Goal: Task Accomplishment & Management: Use online tool/utility

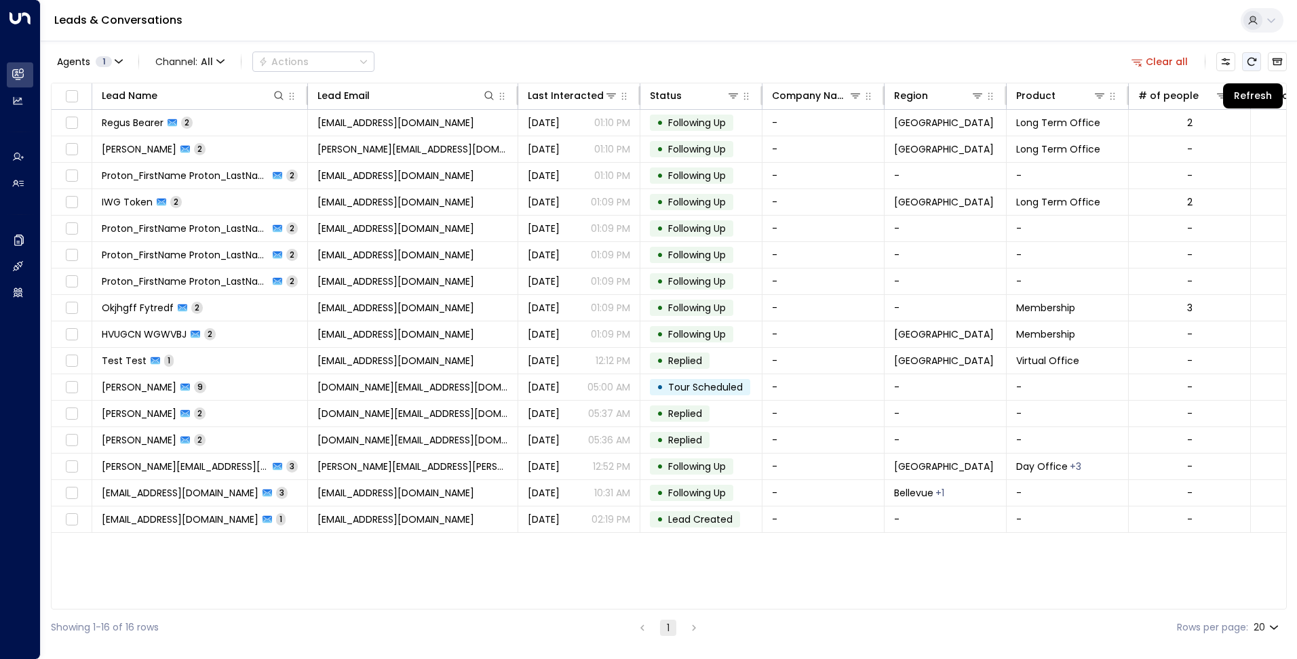
click at [1249, 60] on icon "Refresh" at bounding box center [1252, 62] width 9 height 8
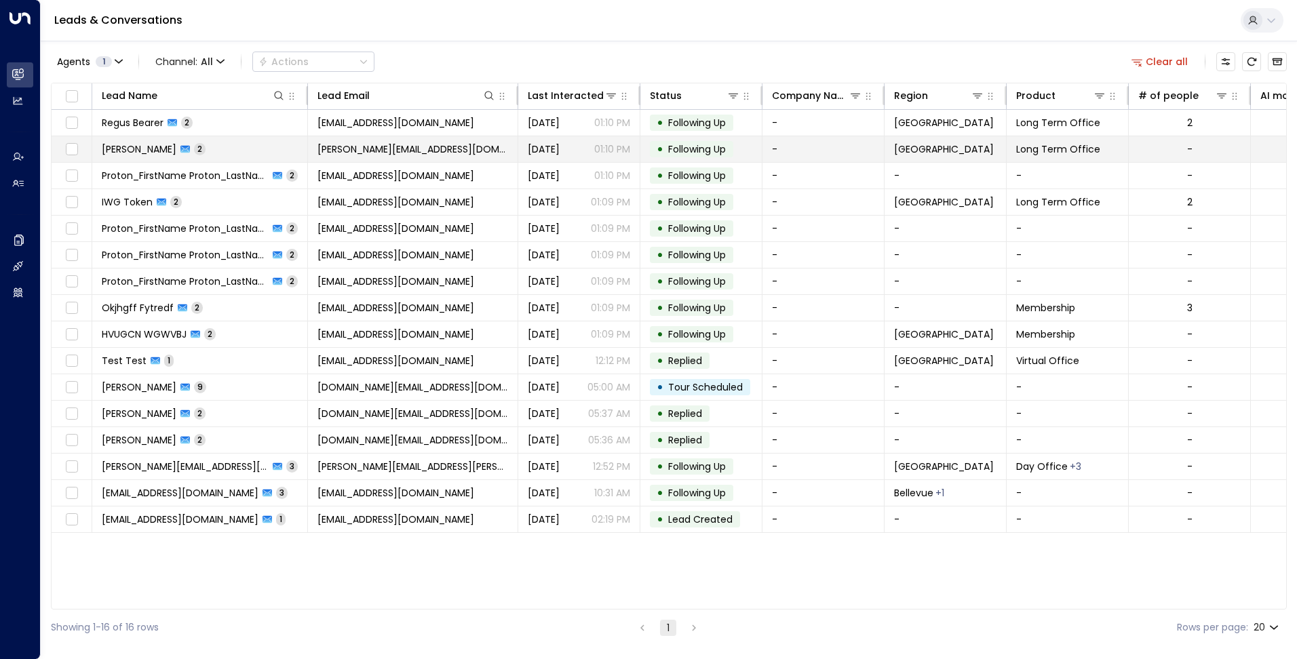
click at [476, 145] on td "[PERSON_NAME][EMAIL_ADDRESS][DOMAIN_NAME]" at bounding box center [413, 149] width 210 height 26
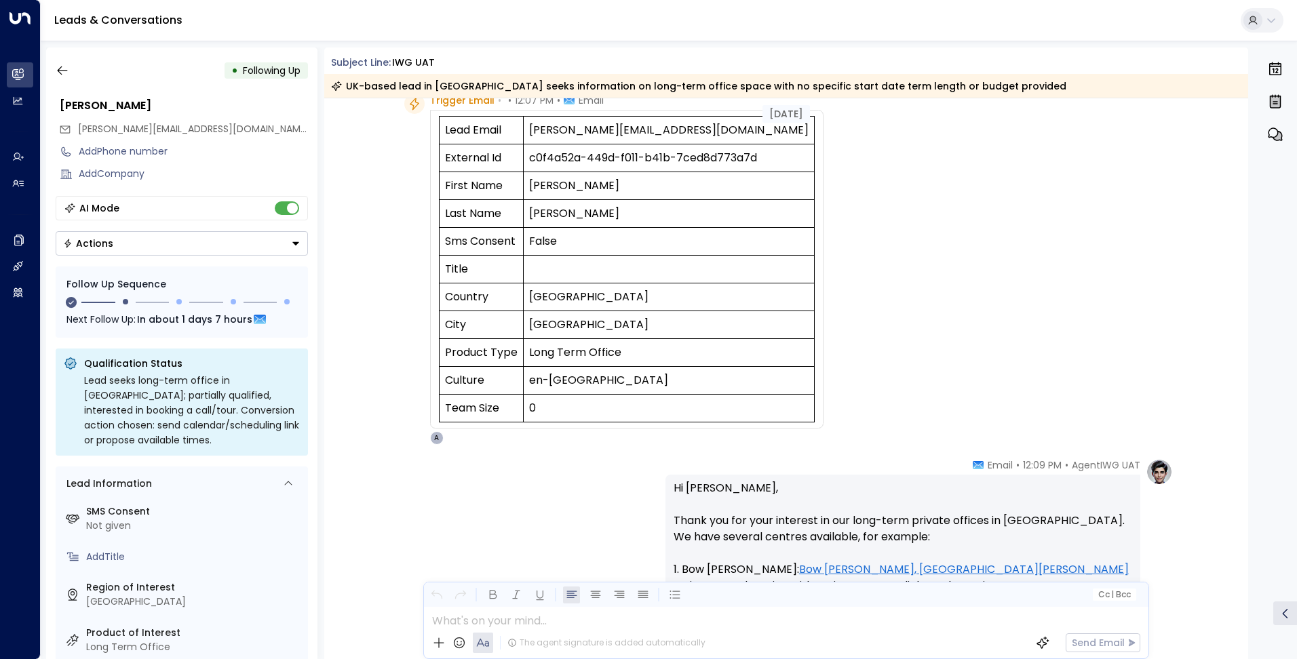
scroll to position [40, 0]
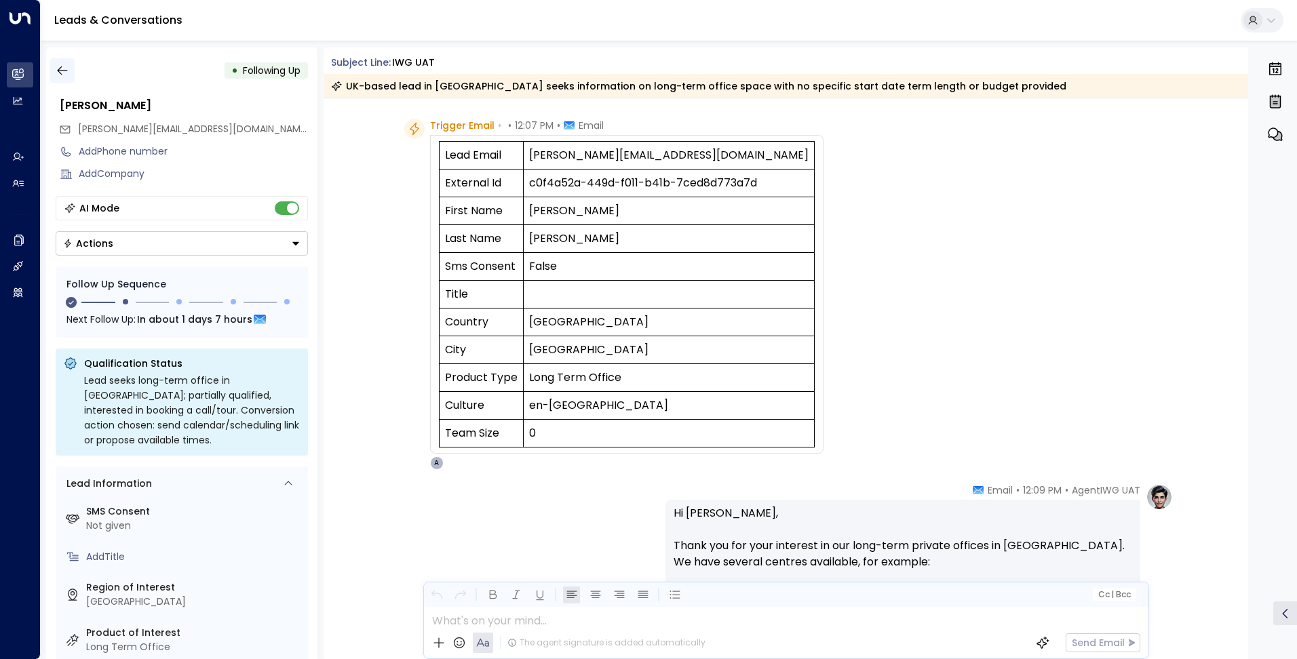
click at [66, 67] on icon "button" at bounding box center [63, 71] width 14 height 14
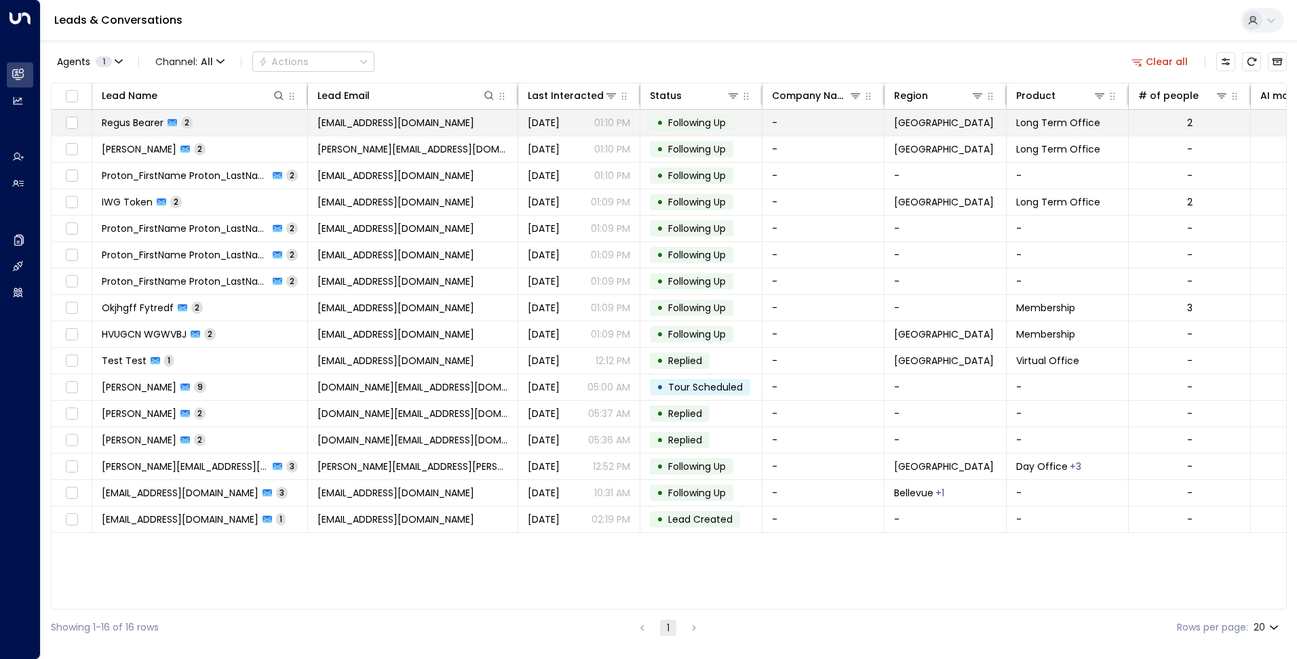
click at [384, 130] on td "[EMAIL_ADDRESS][DOMAIN_NAME]" at bounding box center [413, 123] width 210 height 26
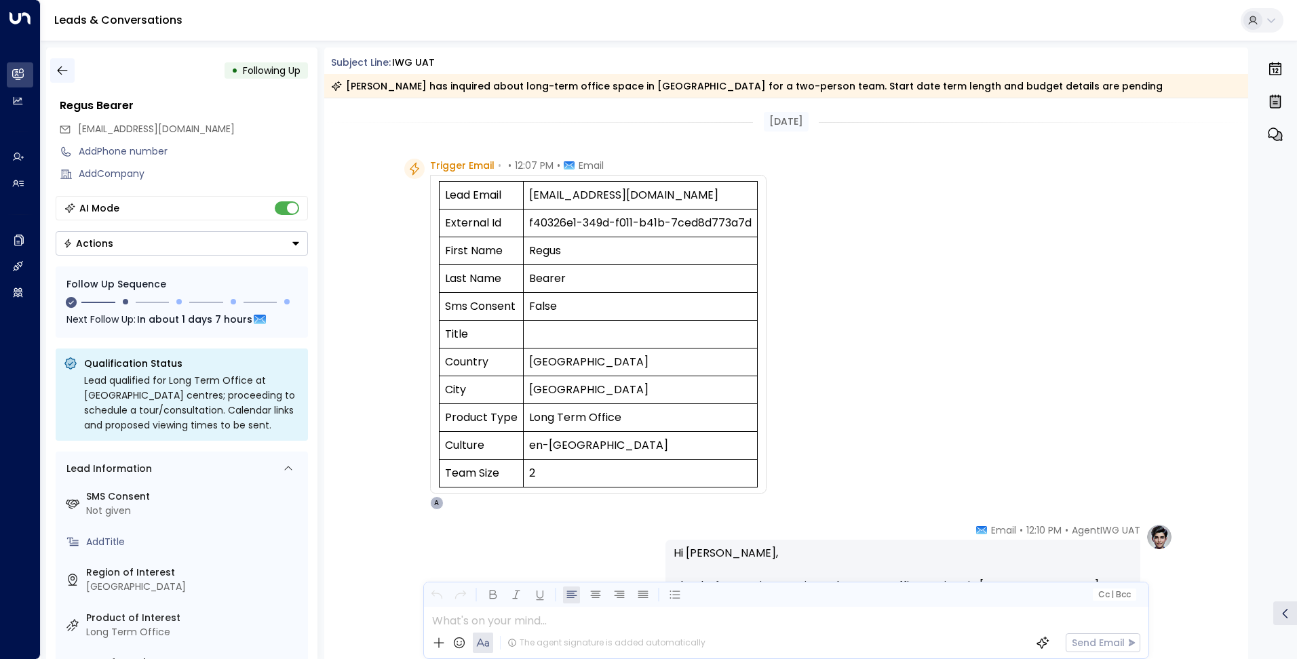
click at [66, 63] on button "button" at bounding box center [62, 70] width 24 height 24
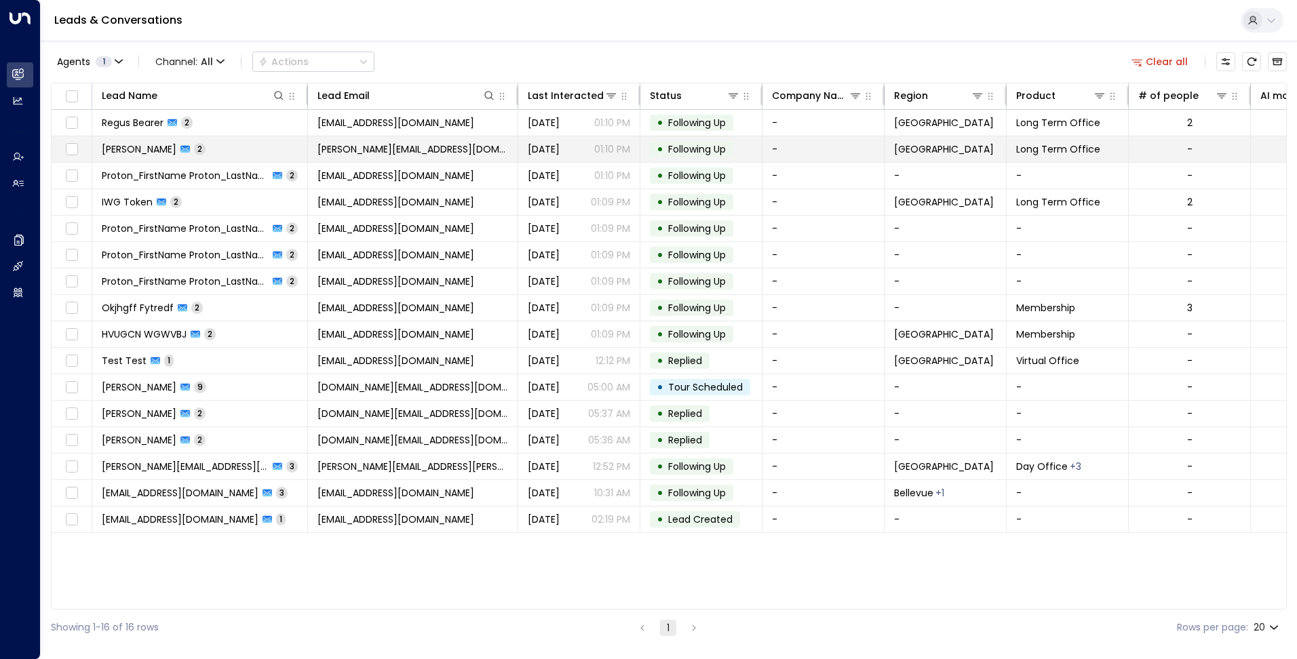
click at [372, 151] on span "[PERSON_NAME][EMAIL_ADDRESS][DOMAIN_NAME]" at bounding box center [413, 149] width 191 height 14
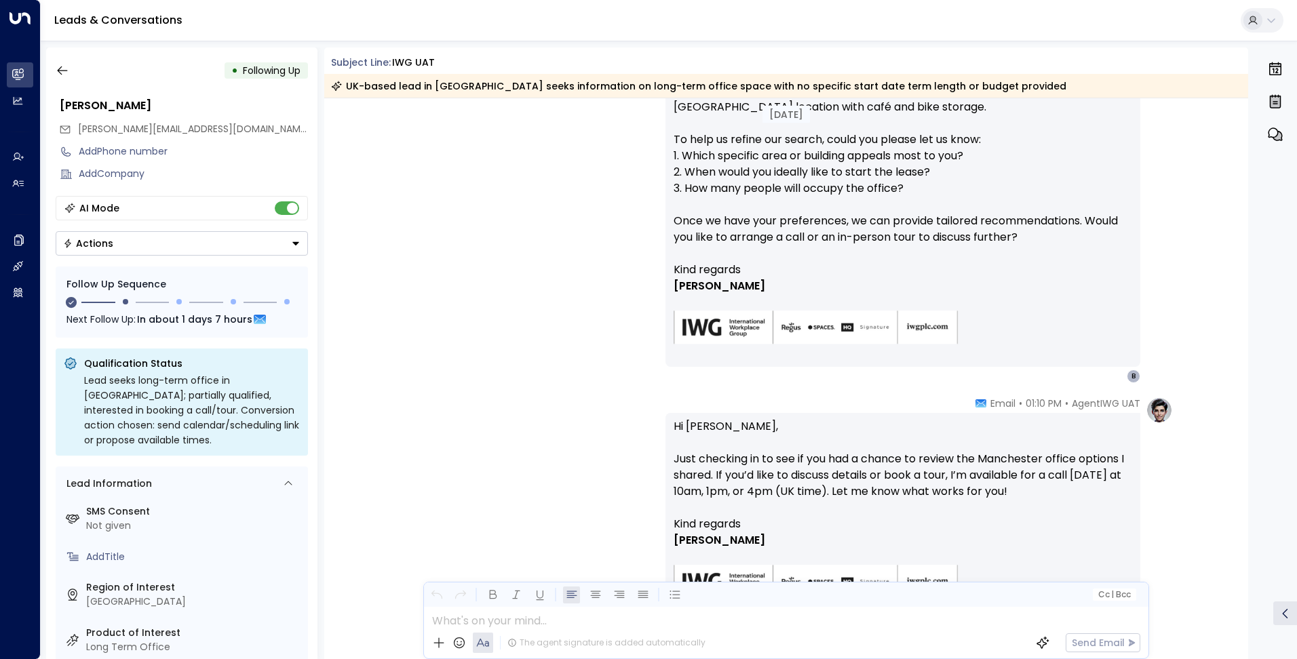
scroll to position [723, 0]
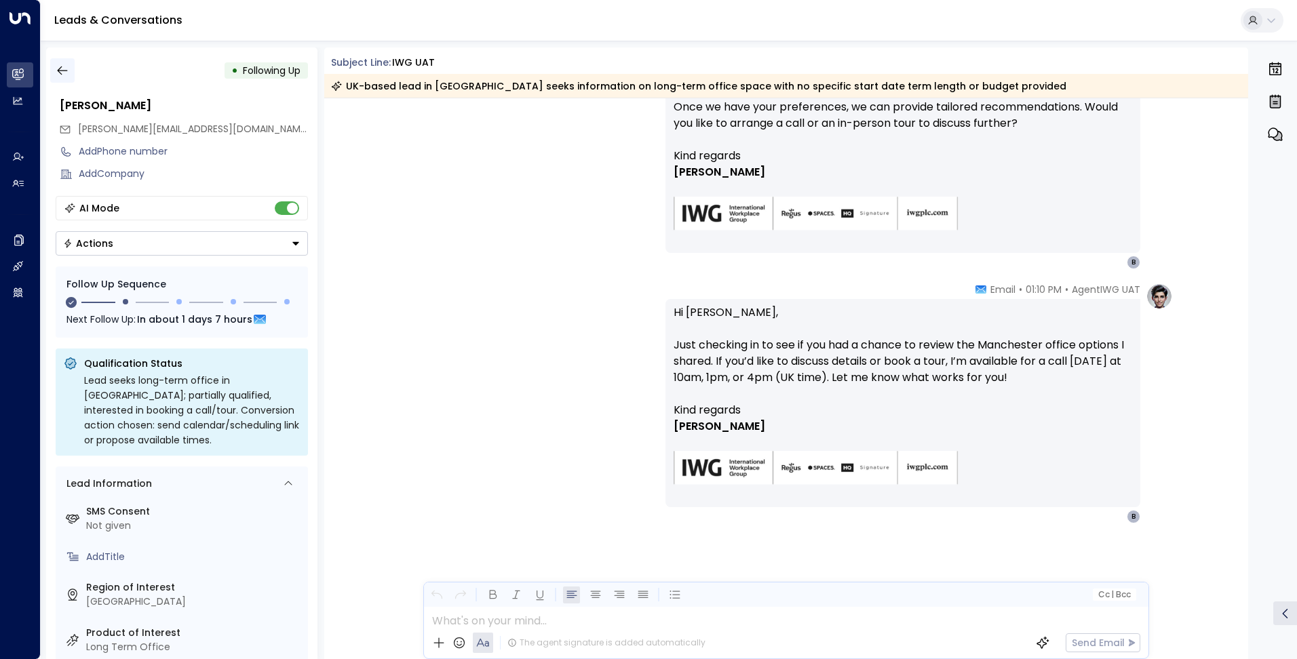
click at [61, 74] on icon "button" at bounding box center [62, 70] width 10 height 9
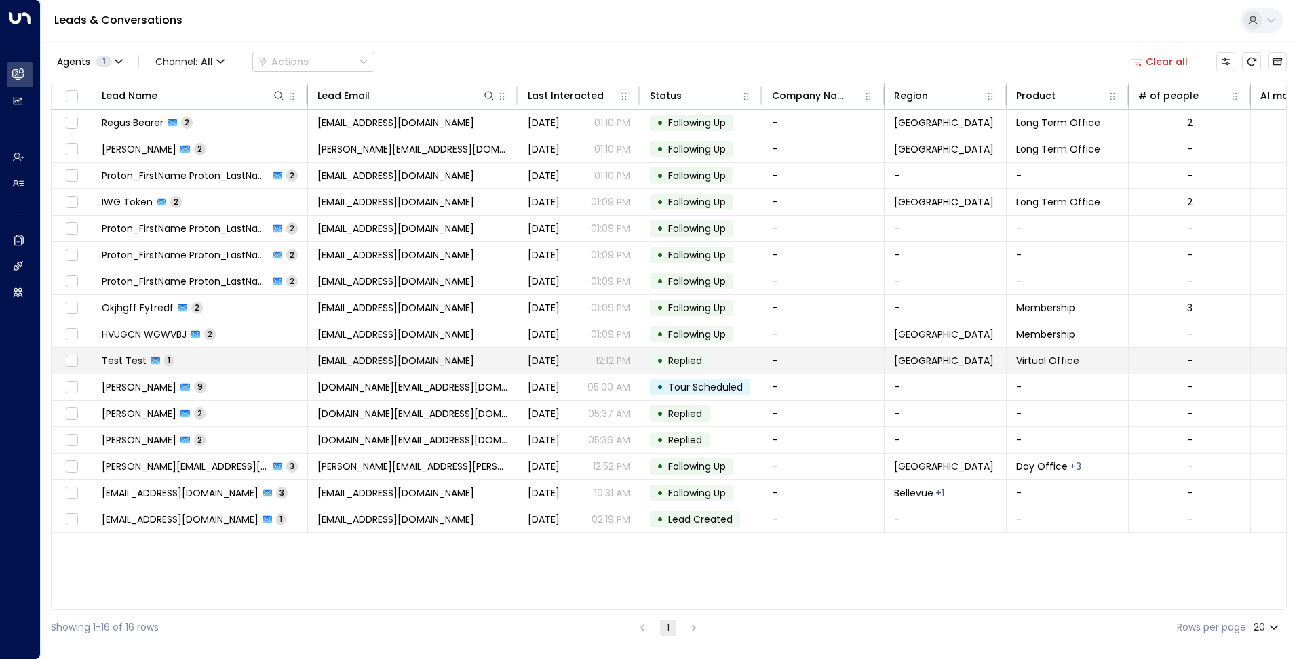
click at [334, 356] on span "[EMAIL_ADDRESS][DOMAIN_NAME]" at bounding box center [396, 361] width 157 height 14
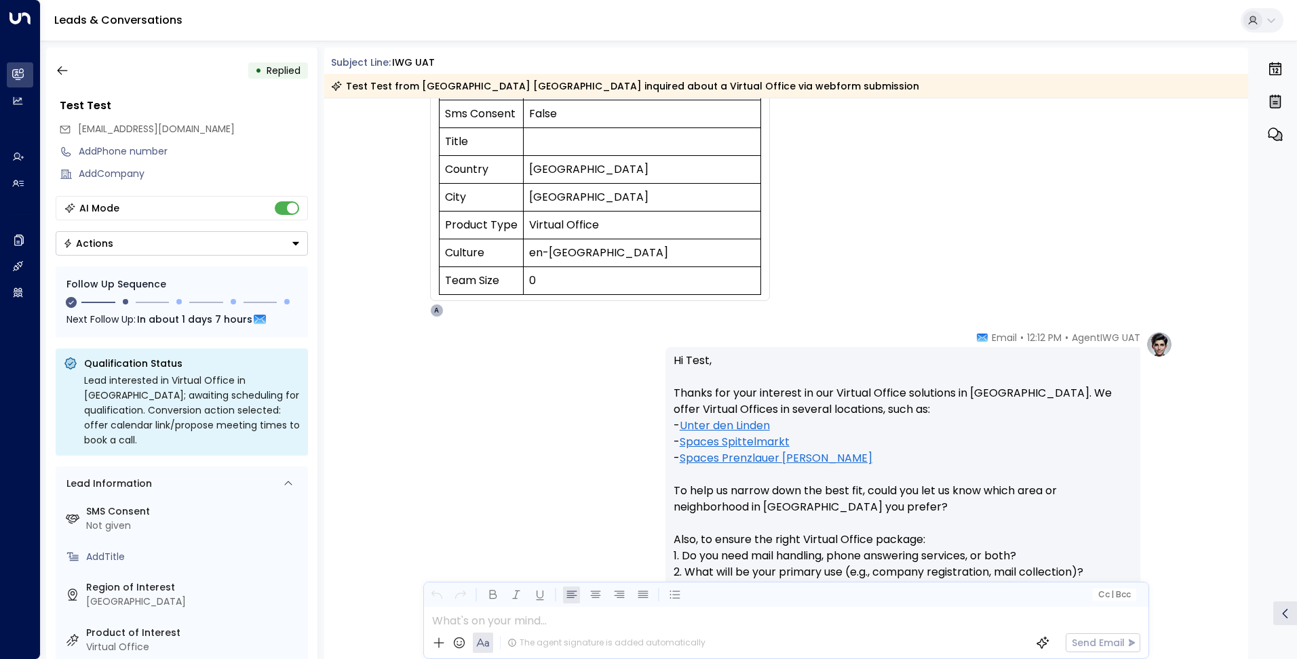
scroll to position [261, 0]
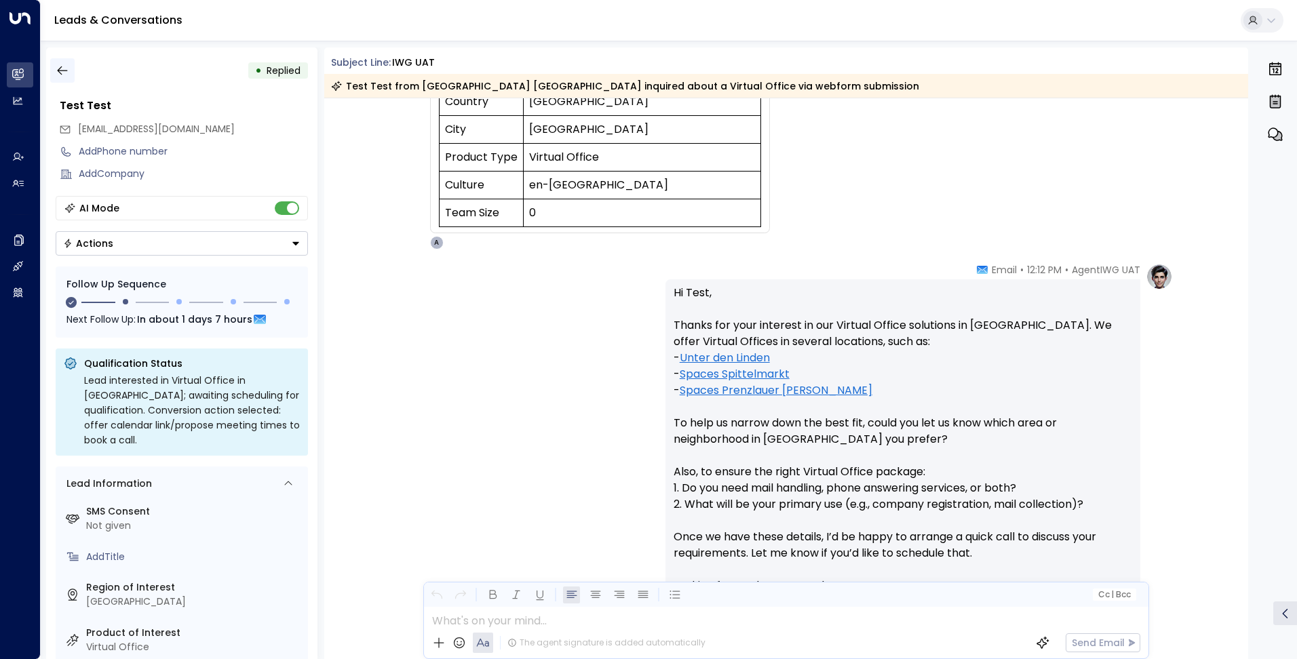
click at [69, 71] on icon "button" at bounding box center [63, 71] width 14 height 14
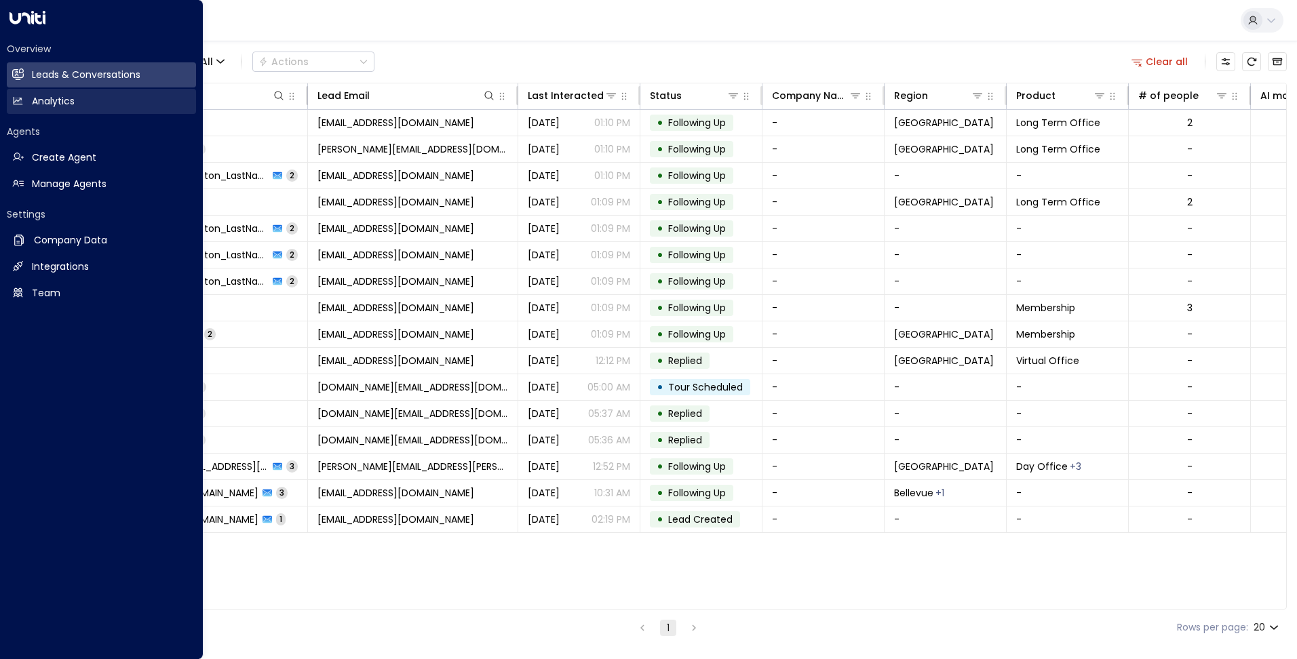
click at [29, 104] on link "Analytics Analytics" at bounding box center [101, 101] width 189 height 25
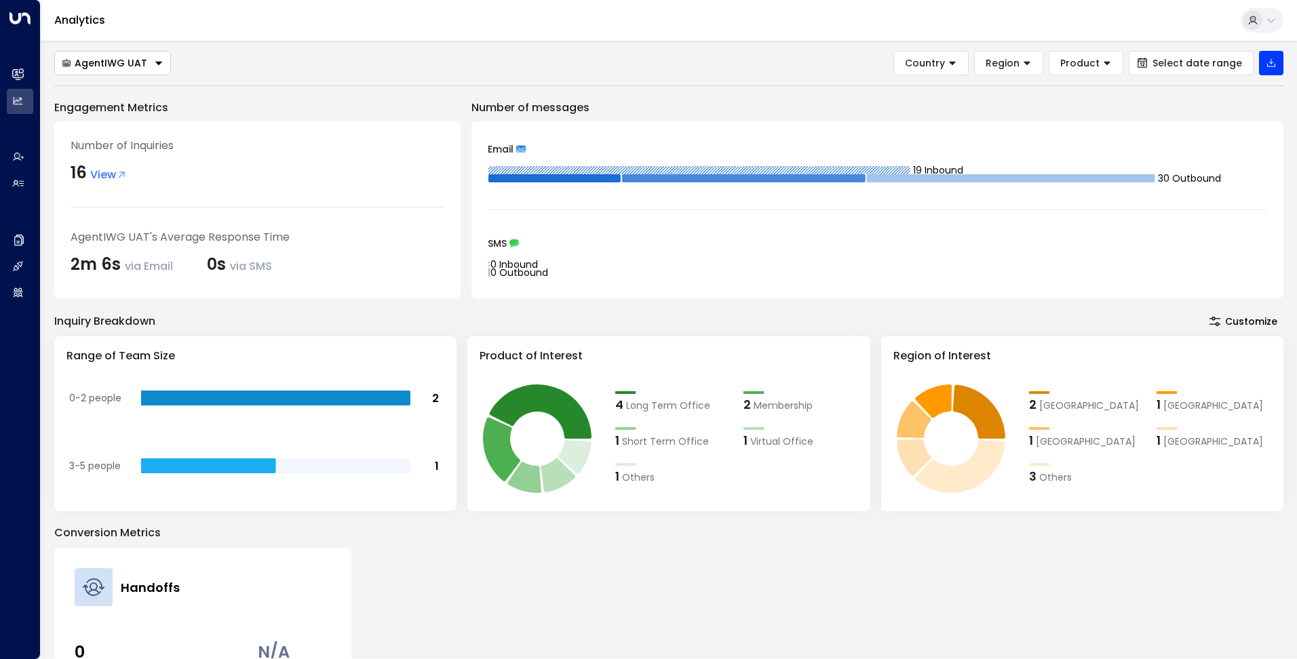
click at [115, 61] on div "AgentIWG UAT" at bounding box center [104, 63] width 85 height 12
click at [120, 106] on span "Deprecated AgentIWG UAT" at bounding box center [129, 111] width 135 height 14
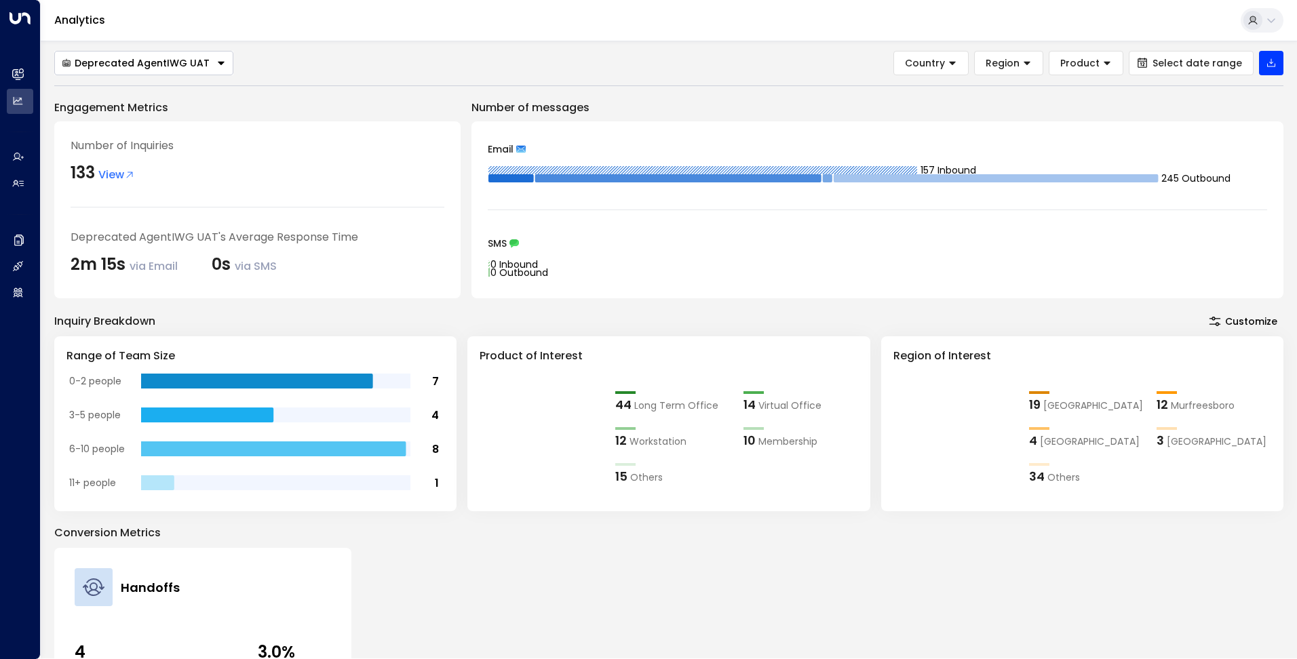
scroll to position [202, 0]
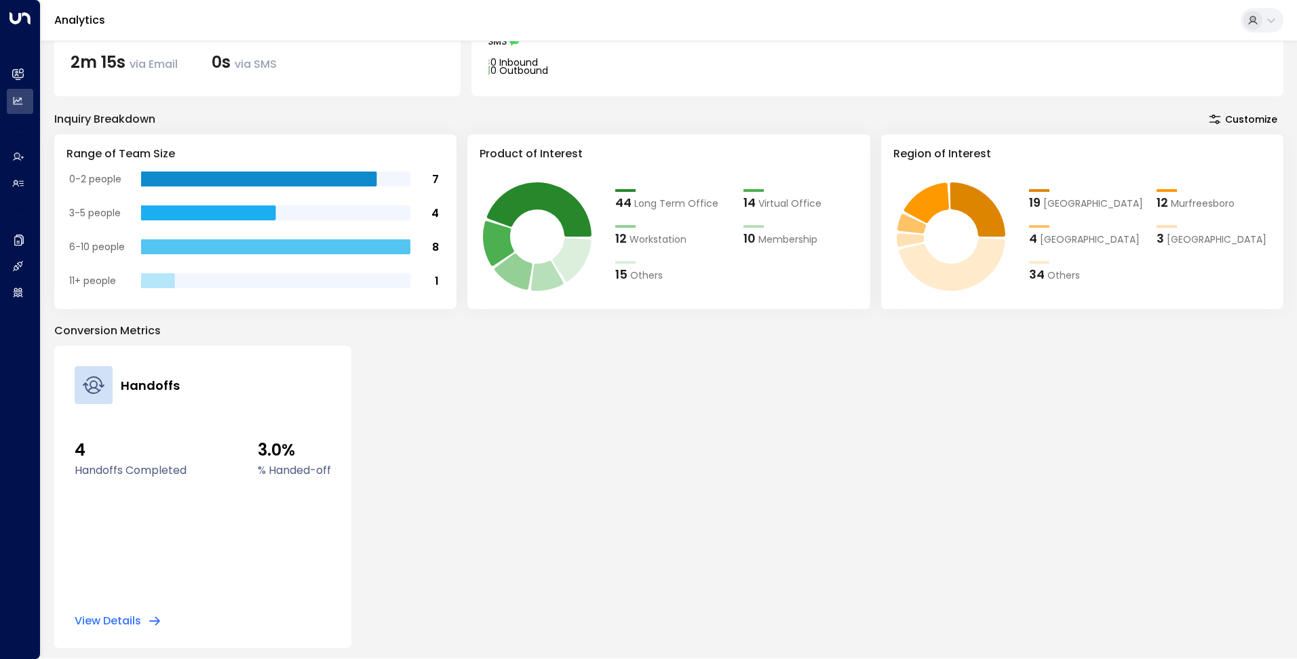
click at [104, 622] on button "View Details" at bounding box center [118, 622] width 87 height 14
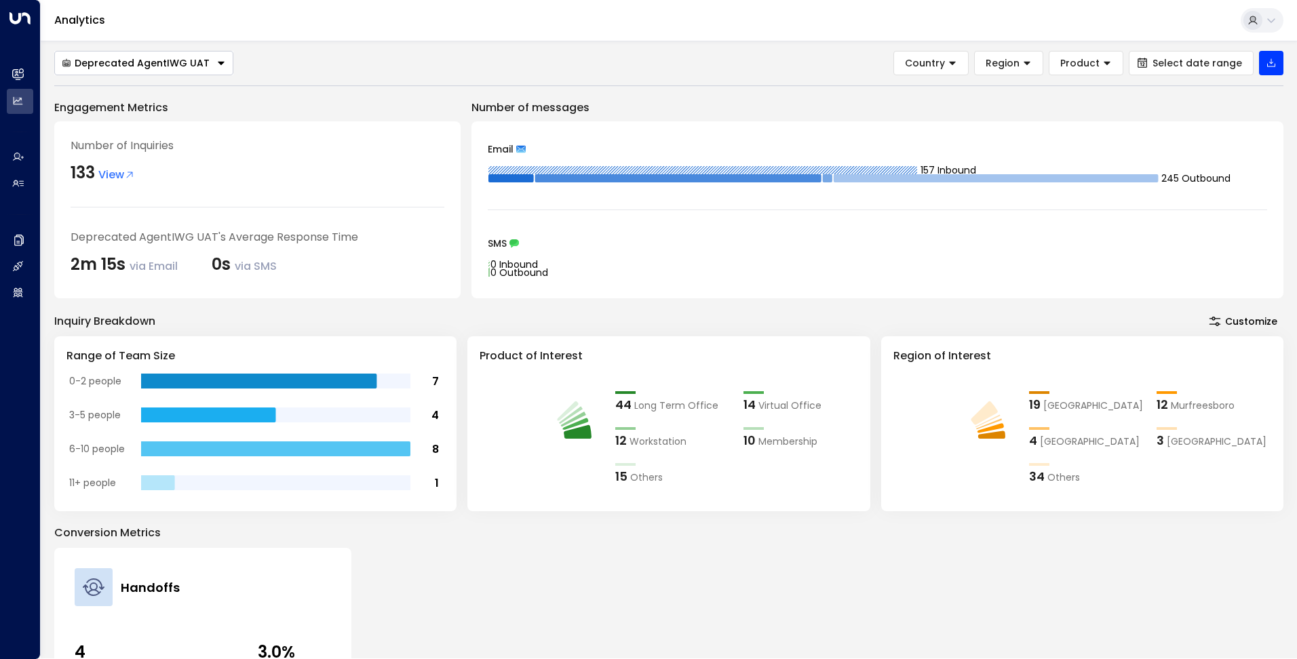
click at [102, 70] on button "Deprecated AgentIWG UAT" at bounding box center [143, 63] width 179 height 24
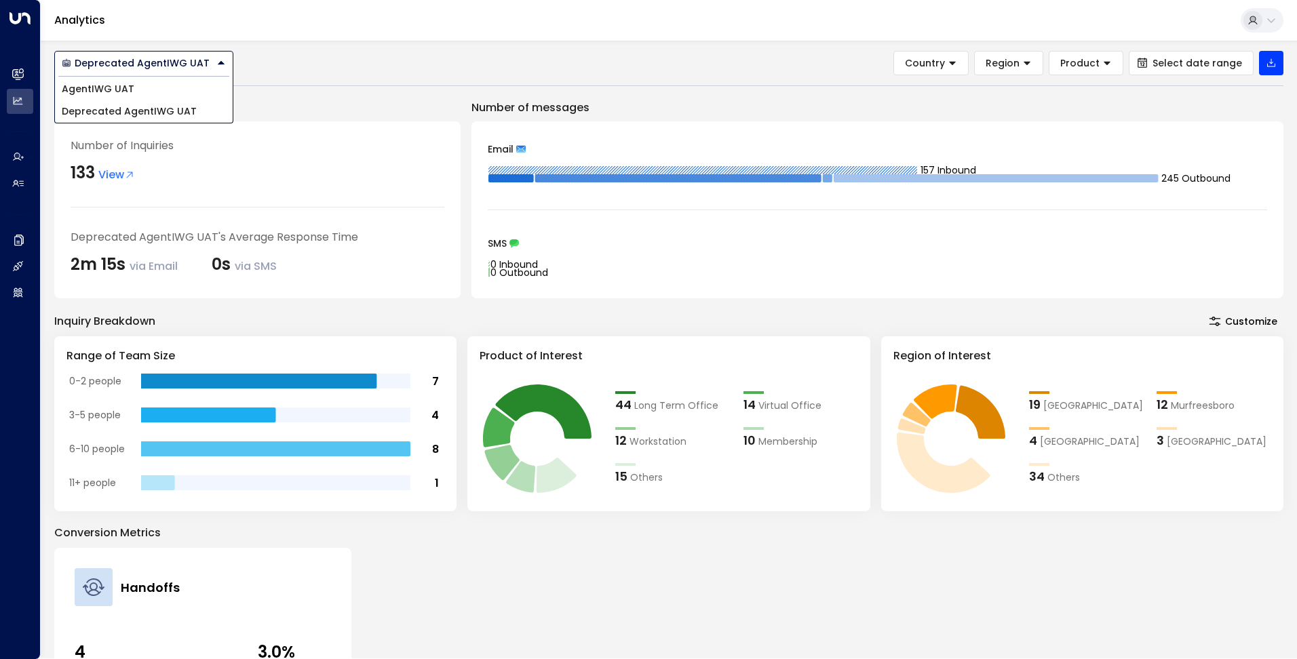
click at [105, 88] on span "AgentIWG UAT" at bounding box center [98, 89] width 73 height 14
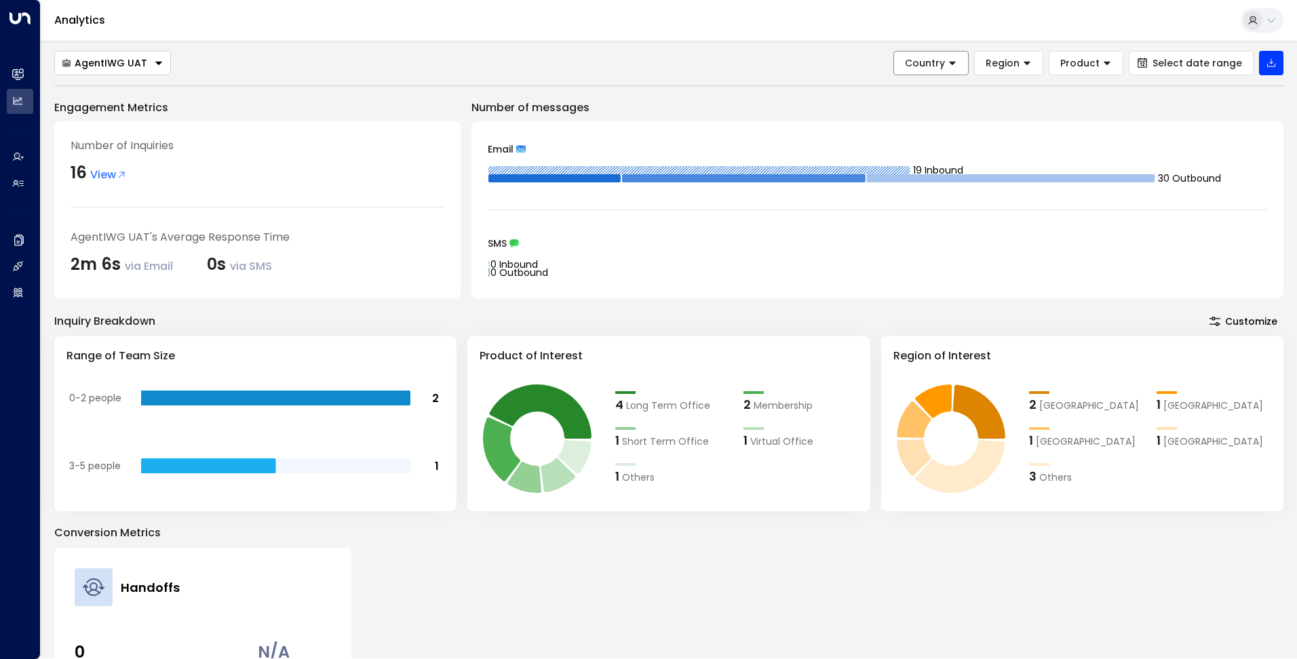
click at [941, 64] on span "Country" at bounding box center [925, 63] width 40 height 12
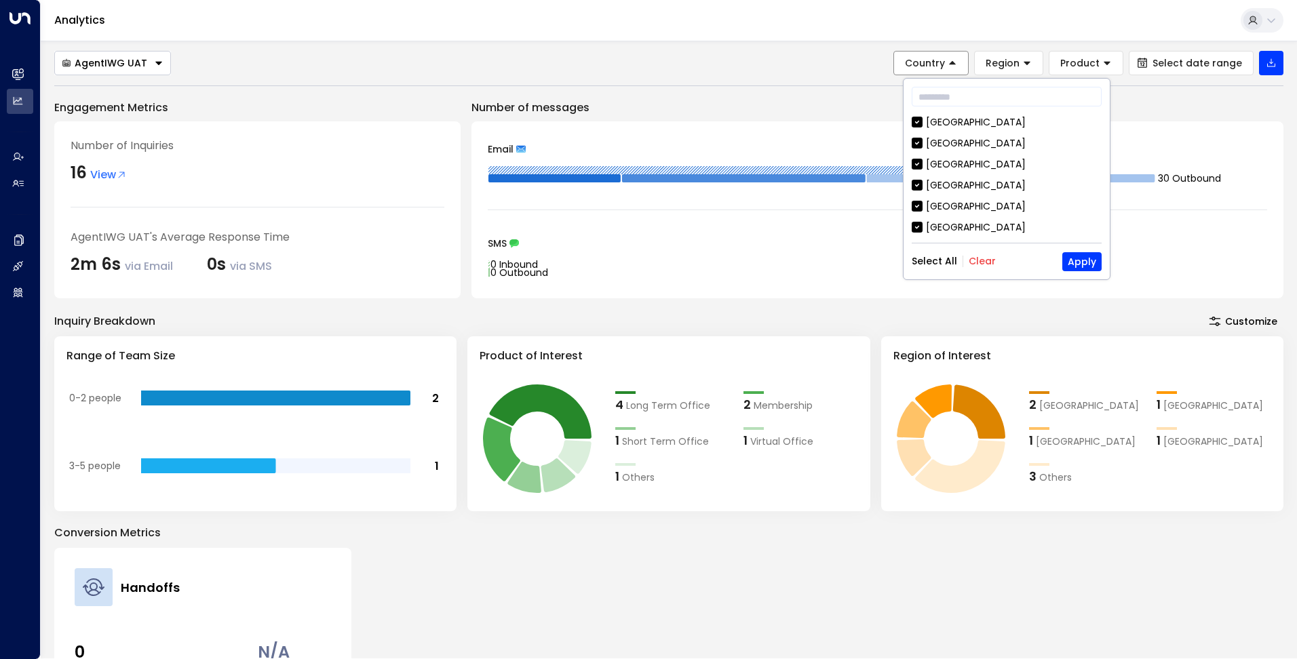
click at [941, 64] on span "Country" at bounding box center [925, 63] width 40 height 12
click at [1016, 60] on span "Region" at bounding box center [1003, 63] width 34 height 12
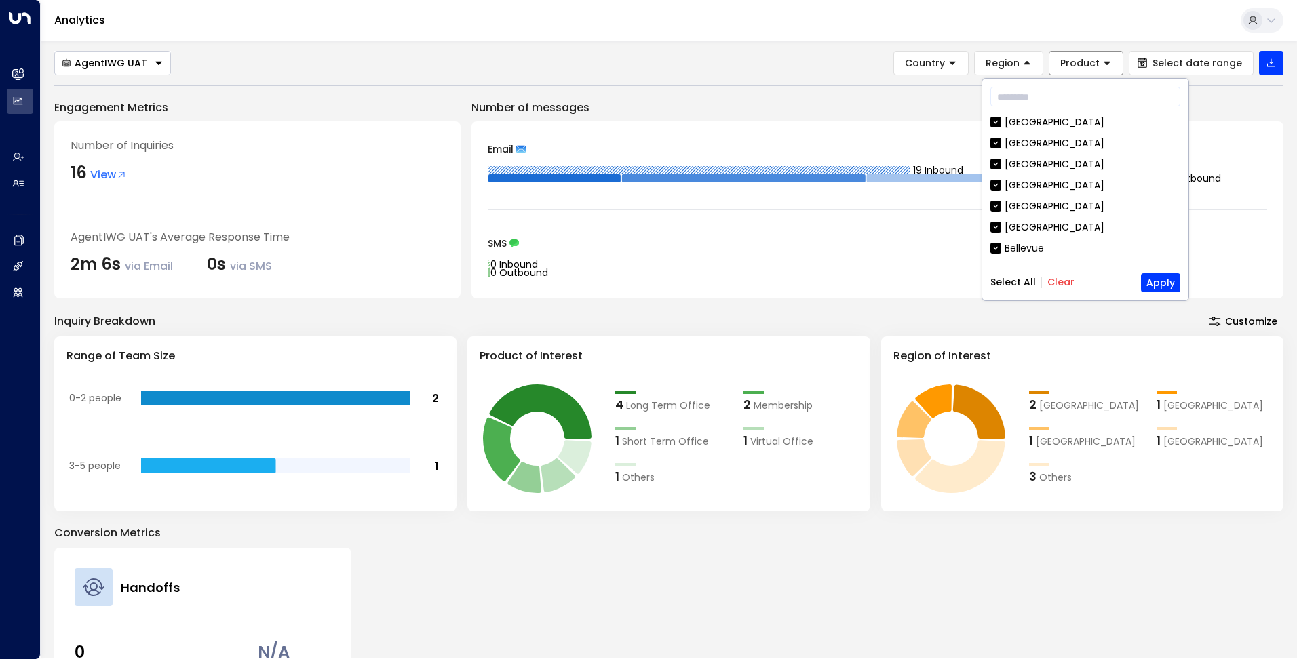
click at [1100, 59] on span "Product" at bounding box center [1079, 63] width 39 height 12
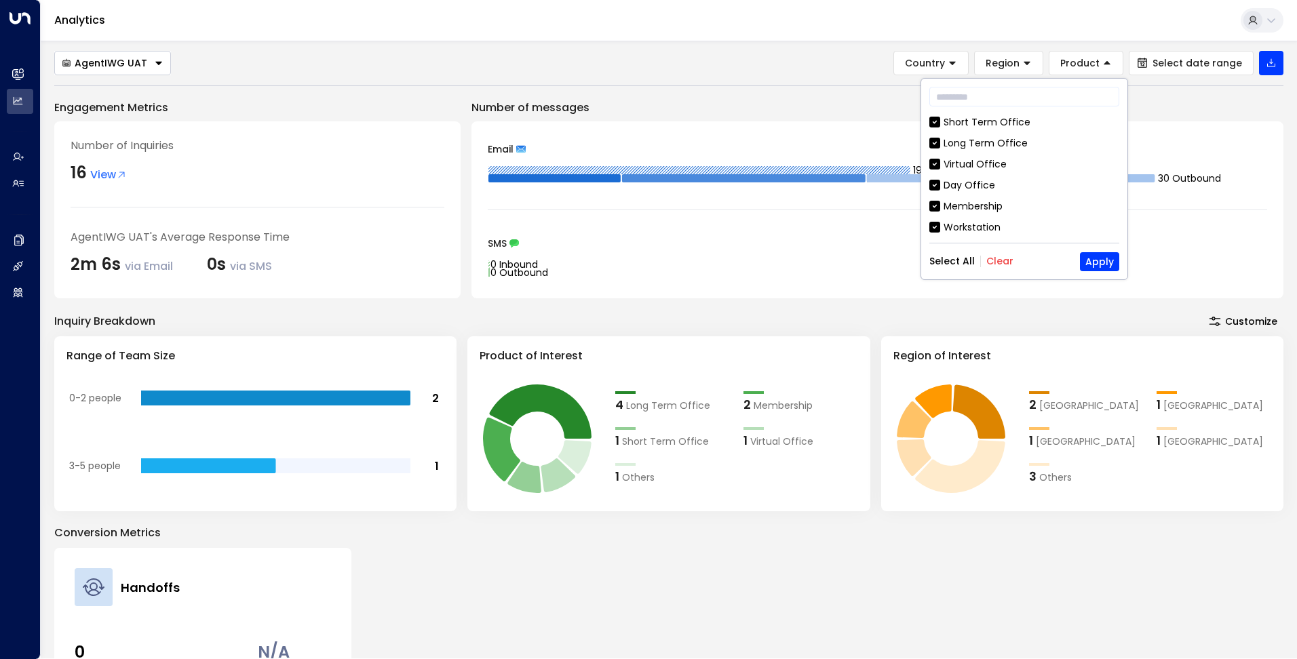
click at [1231, 319] on button "Customize" at bounding box center [1243, 321] width 81 height 19
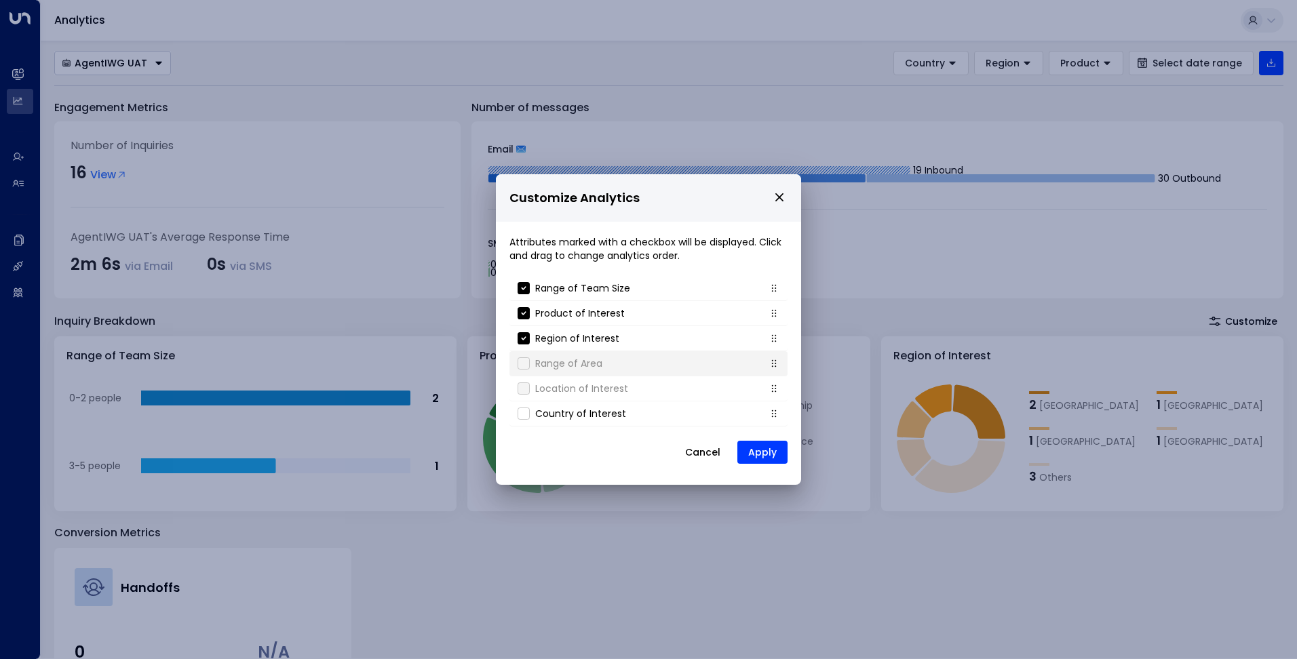
click at [531, 362] on div "Range of Area" at bounding box center [560, 364] width 85 height 14
click at [528, 421] on li "Country of Interest" at bounding box center [649, 414] width 278 height 25
click at [761, 449] on button "Apply" at bounding box center [762, 452] width 50 height 23
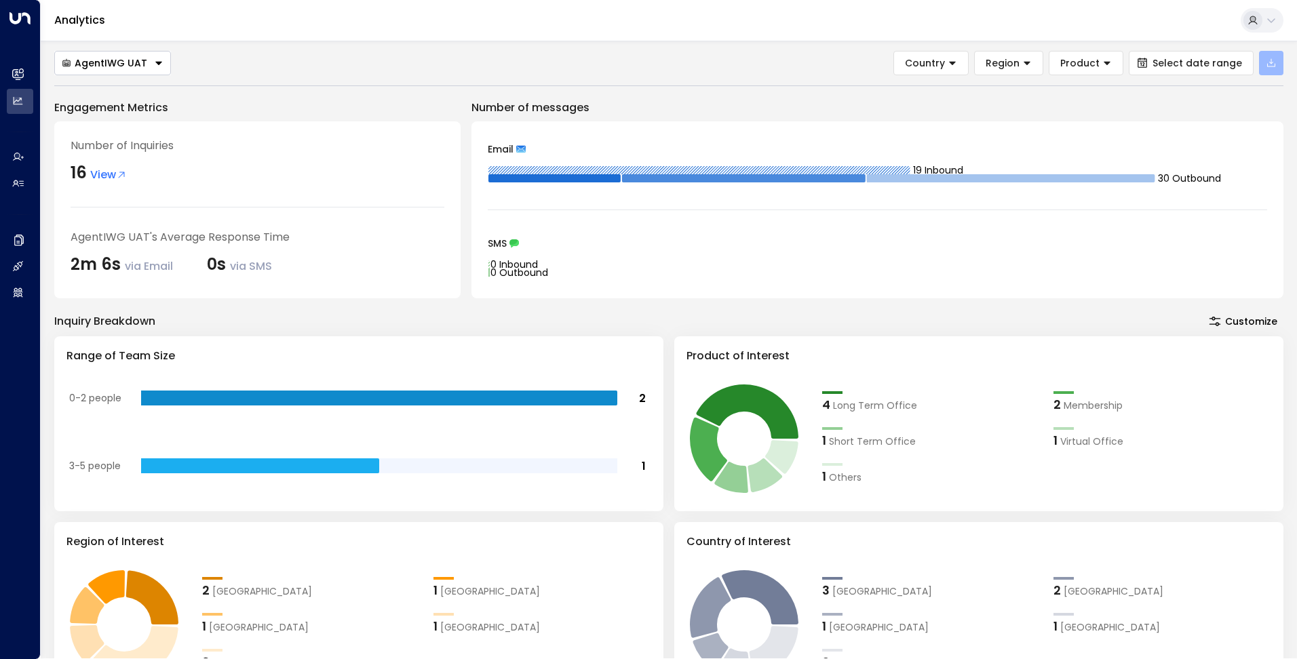
click at [1271, 64] on icon "button" at bounding box center [1271, 63] width 8 height 8
click at [1254, 89] on button "Export All Data" at bounding box center [1226, 95] width 106 height 22
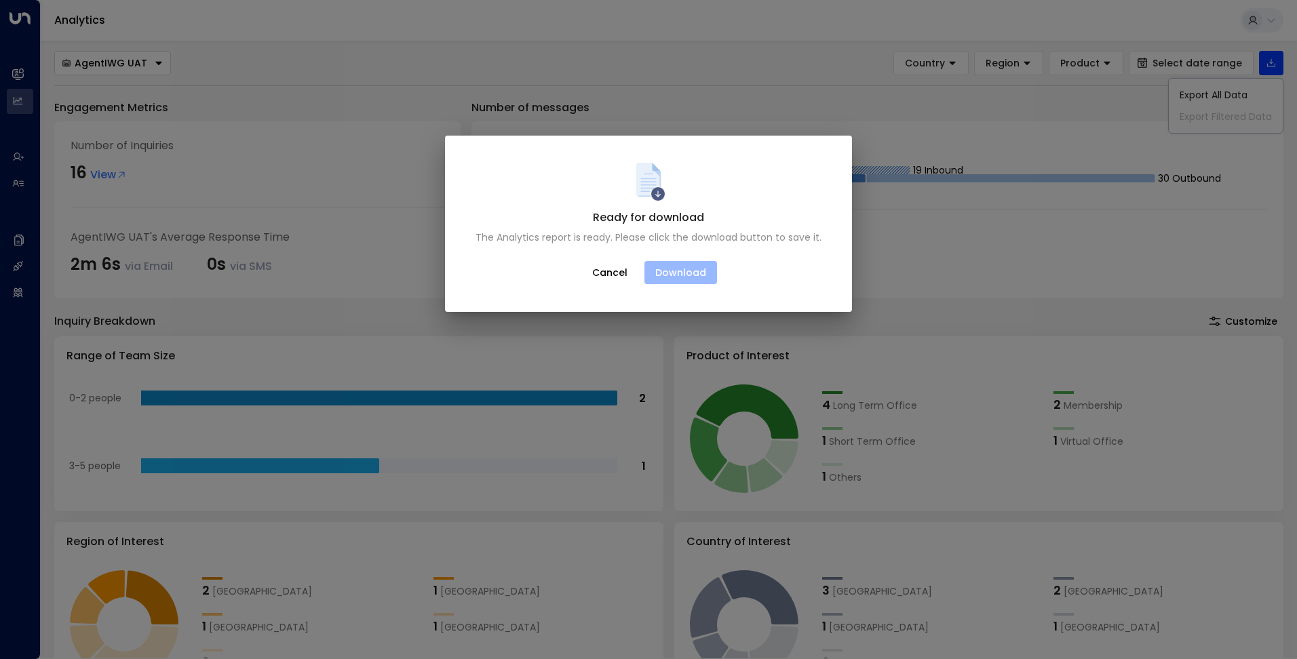
click at [664, 277] on button "Download" at bounding box center [681, 272] width 73 height 23
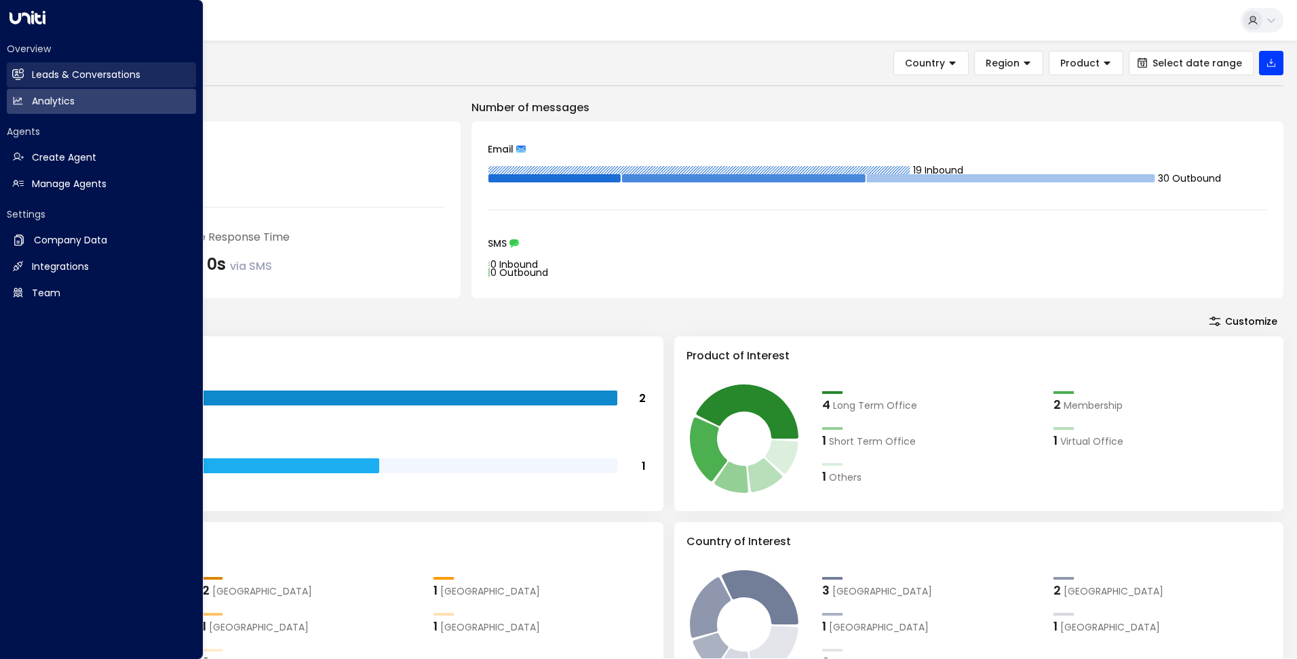
click at [26, 70] on link "Leads & Conversations Leads & Conversations" at bounding box center [101, 74] width 189 height 25
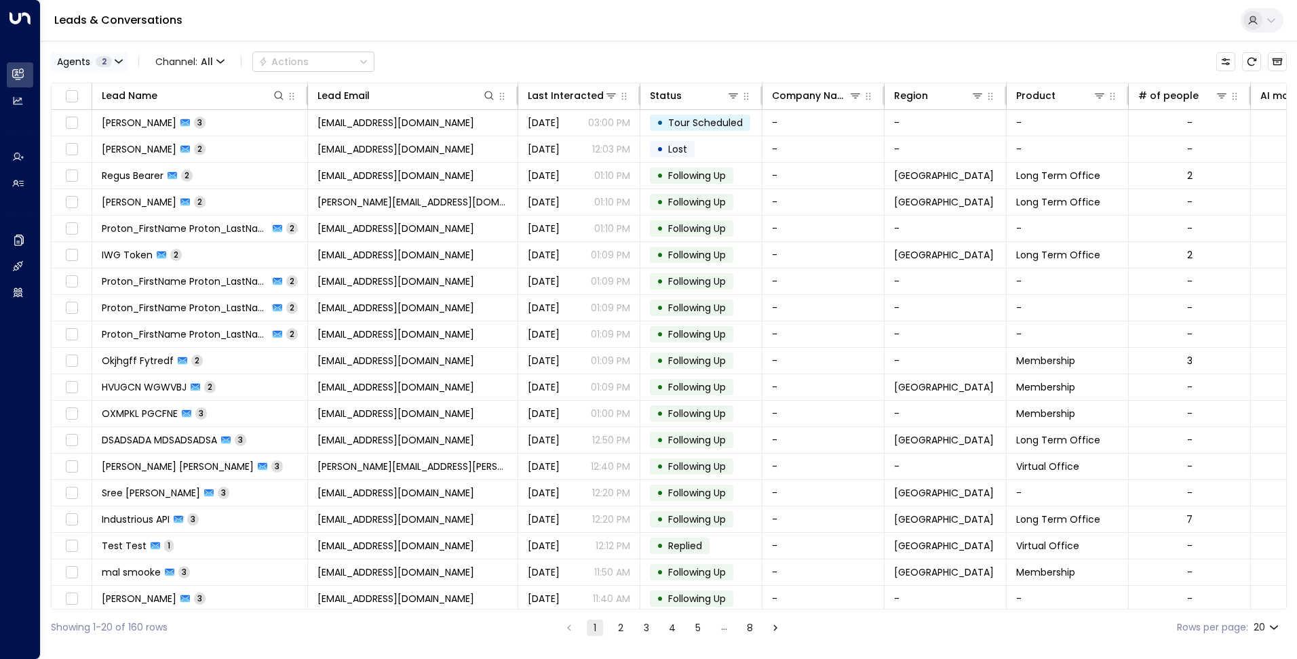
click at [111, 64] on div "Agents 2" at bounding box center [84, 61] width 55 height 11
click at [102, 111] on div "Deprecated AgentIWG UAT" at bounding box center [138, 109] width 128 height 14
click at [227, 139] on button "Apply" at bounding box center [229, 143] width 39 height 19
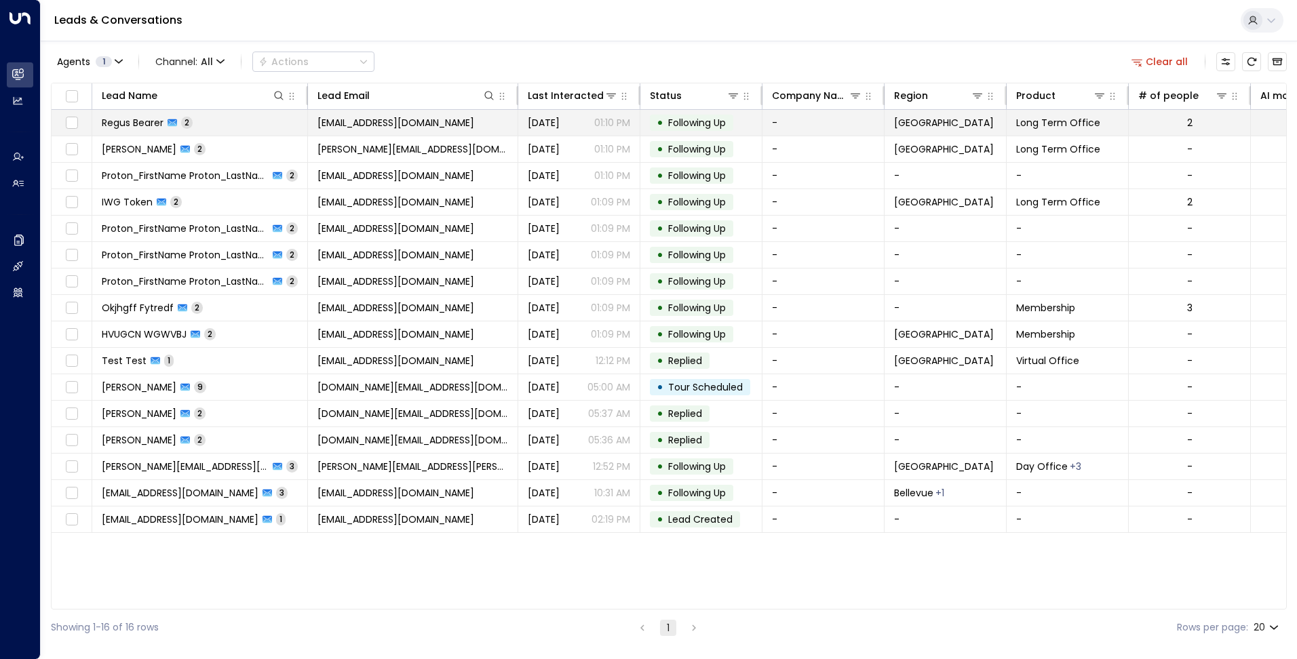
click at [453, 126] on td "[EMAIL_ADDRESS][DOMAIN_NAME]" at bounding box center [413, 123] width 210 height 26
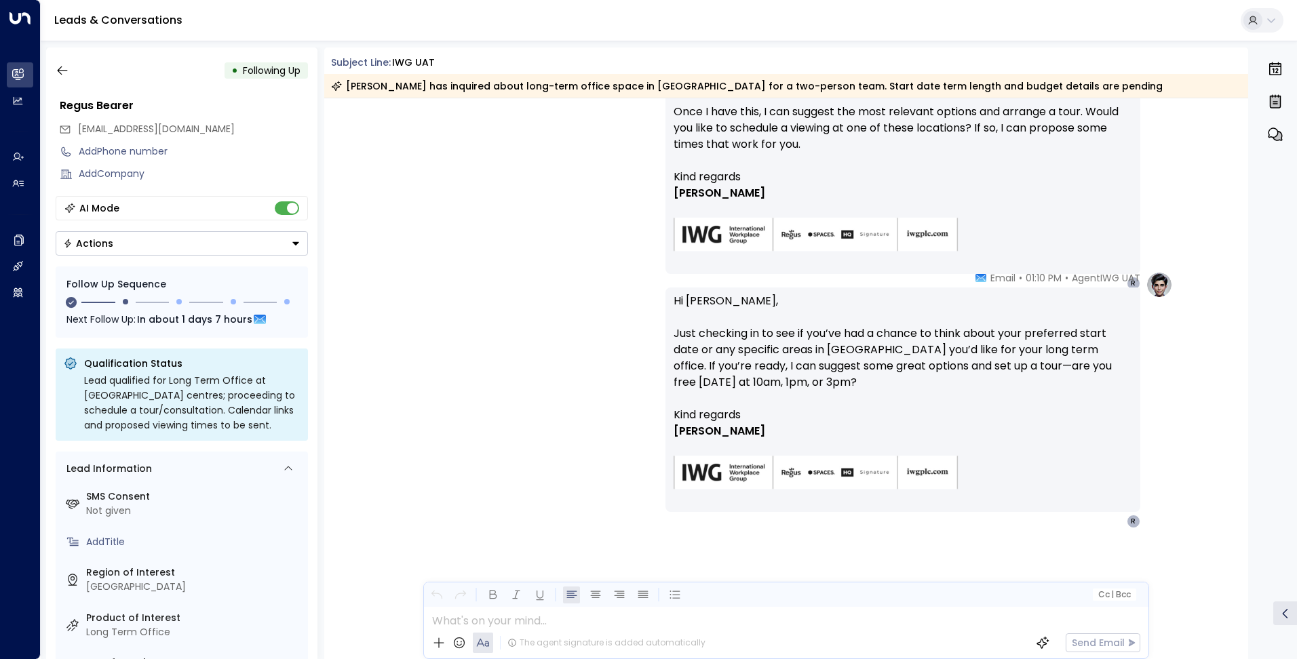
scroll to position [162, 0]
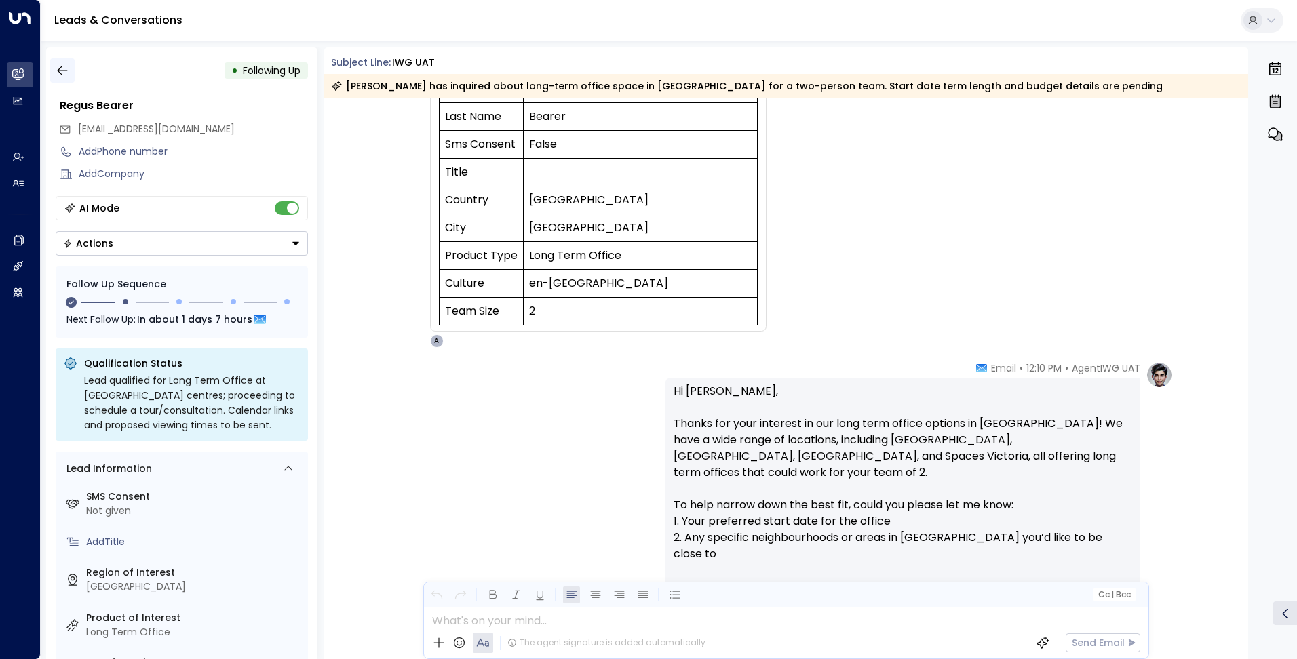
click at [62, 69] on icon "button" at bounding box center [63, 71] width 14 height 14
